Goal: Navigation & Orientation: Go to known website

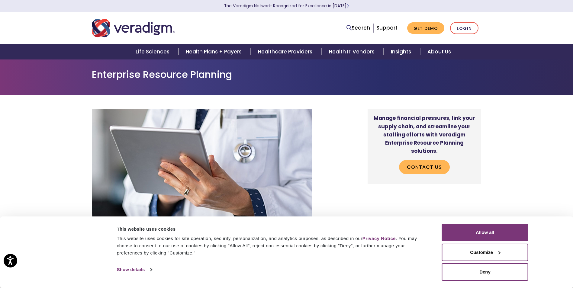
click at [417, 256] on div "This website uses cookies for site operation, security, personalization, and an…" at bounding box center [273, 246] width 312 height 22
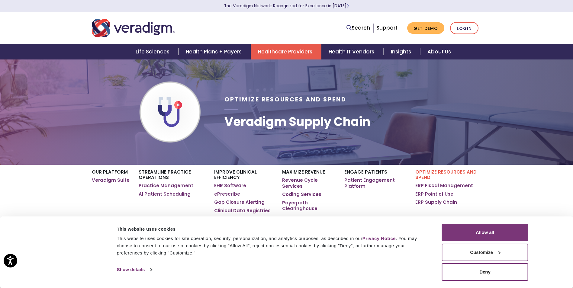
click at [452, 255] on button "Customize" at bounding box center [485, 253] width 86 height 18
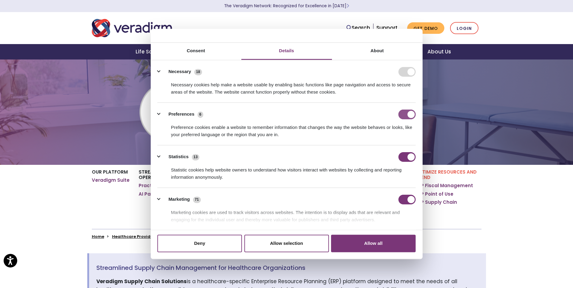
click at [402, 116] on input "Preferences" at bounding box center [407, 115] width 17 height 10
checkbox input "false"
click at [402, 155] on input "Statistics" at bounding box center [407, 157] width 17 height 10
checkbox input "false"
click at [399, 204] on input "Marketing" at bounding box center [407, 200] width 17 height 10
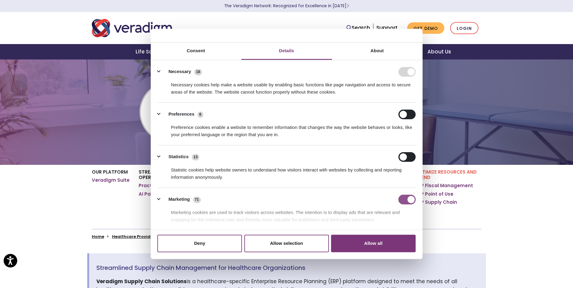
checkbox input "false"
click at [272, 244] on button "Allow selection" at bounding box center [287, 244] width 85 height 18
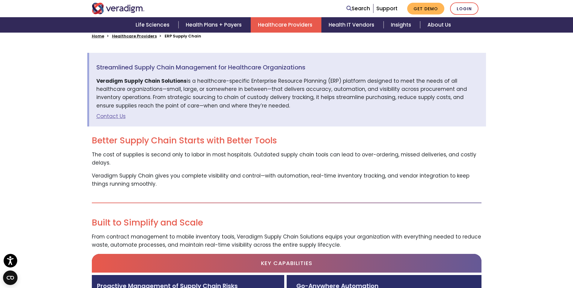
scroll to position [212, 0]
